Goal: Information Seeking & Learning: Learn about a topic

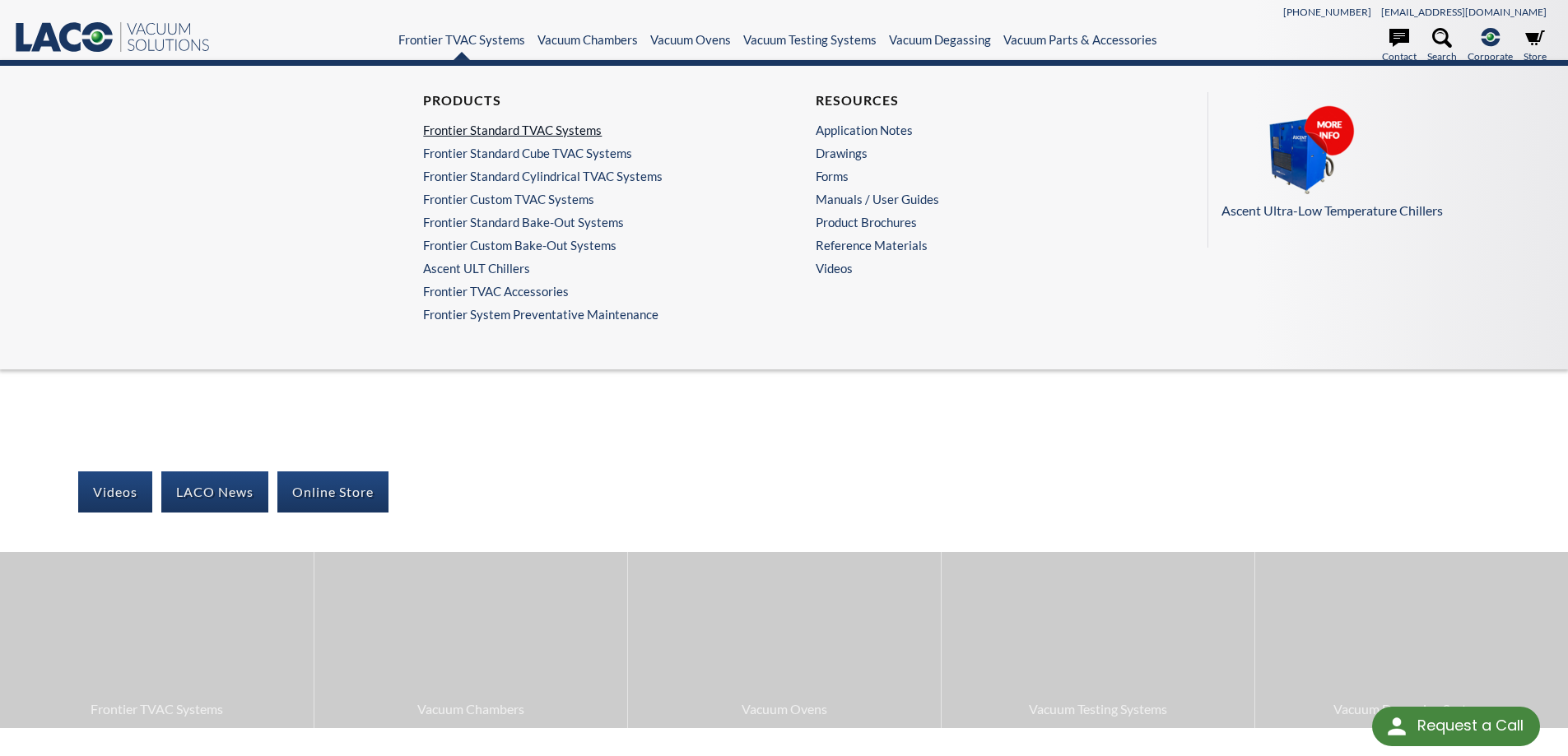
click at [519, 131] on link "Frontier Standard TVAC Systems" at bounding box center [584, 130] width 321 height 15
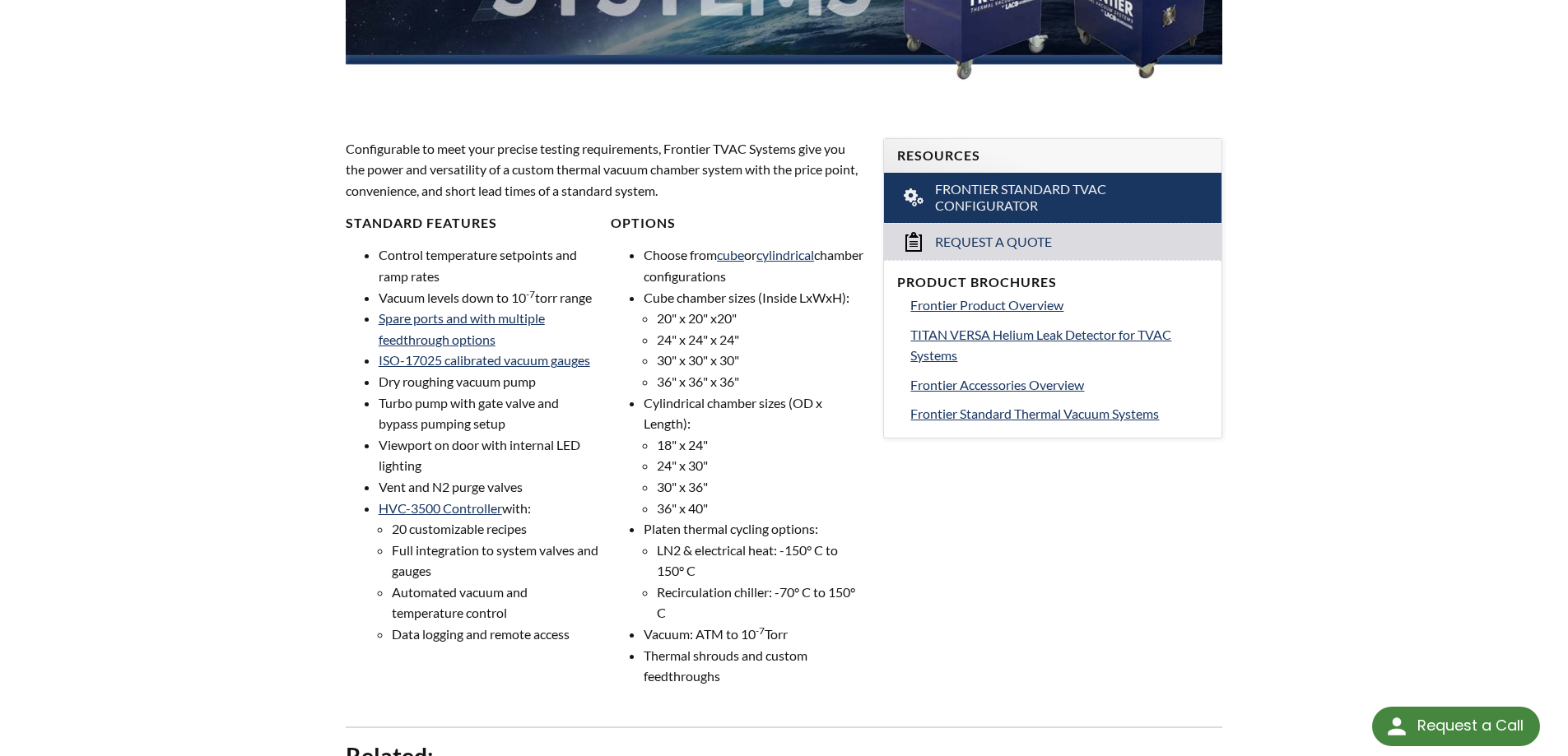
scroll to position [494, 0]
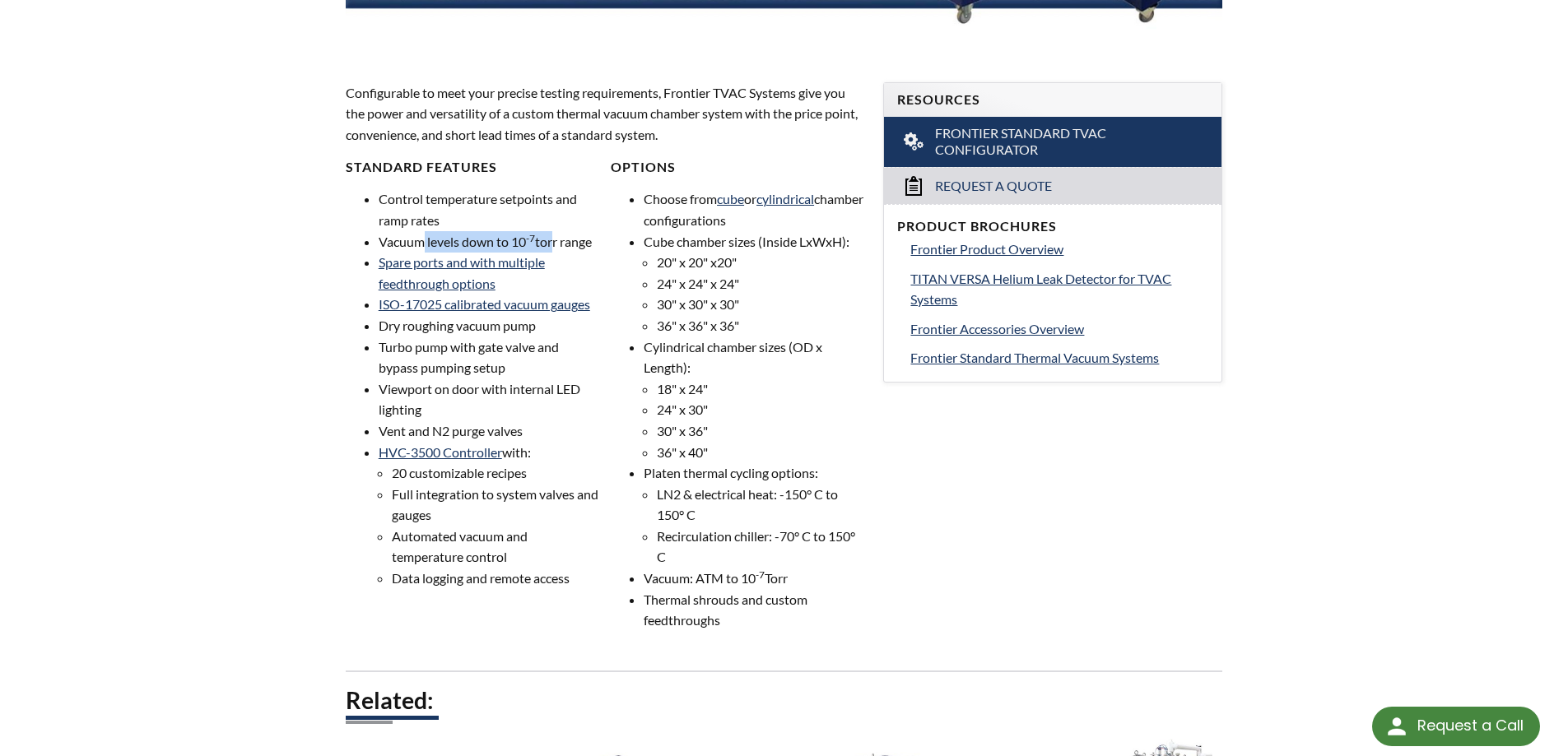
drag, startPoint x: 423, startPoint y: 244, endPoint x: 548, endPoint y: 241, distance: 125.0
click at [548, 241] on li "Vacuum levels down to 10 -7 torr range" at bounding box center [489, 241] width 220 height 21
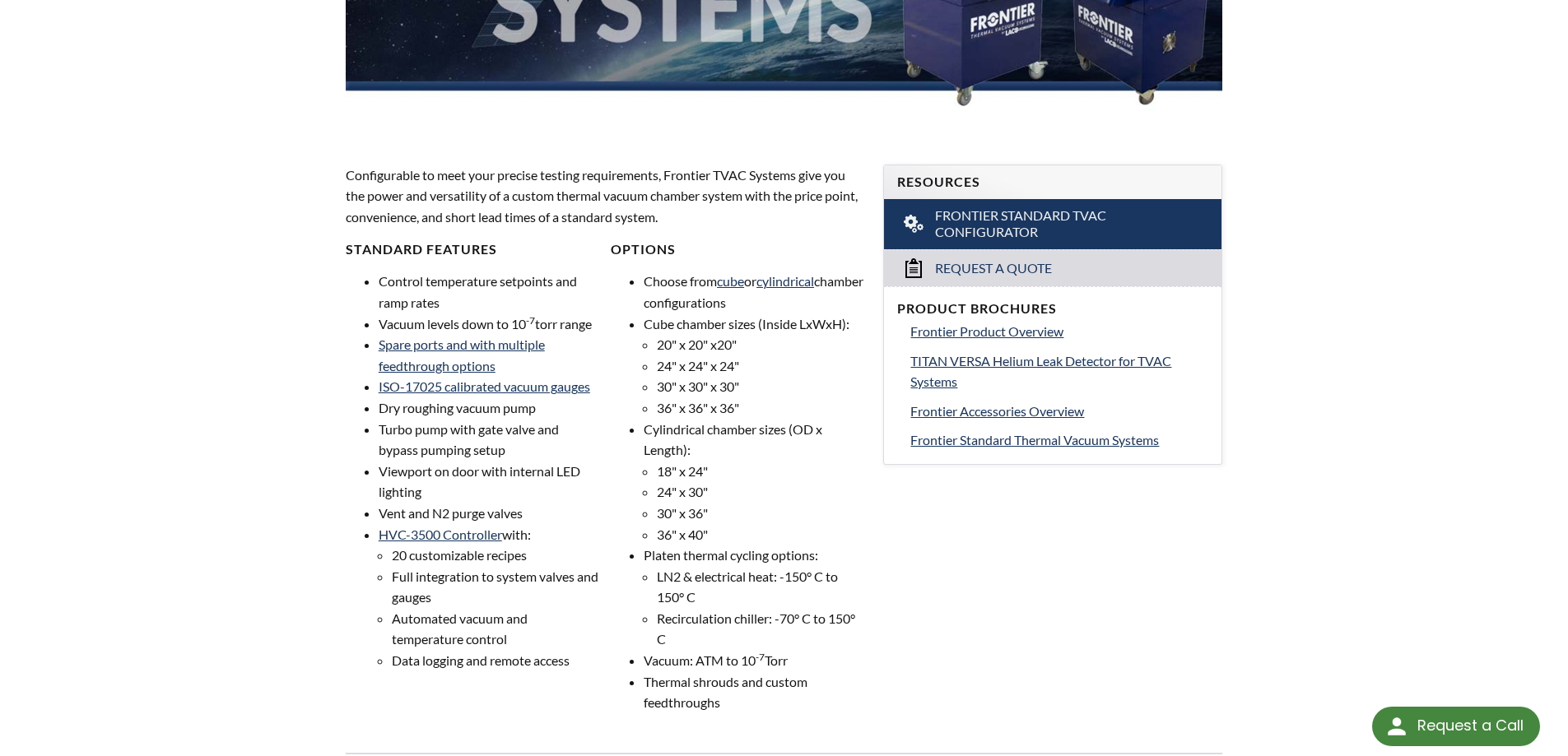
scroll to position [0, 0]
